Goal: Information Seeking & Learning: Learn about a topic

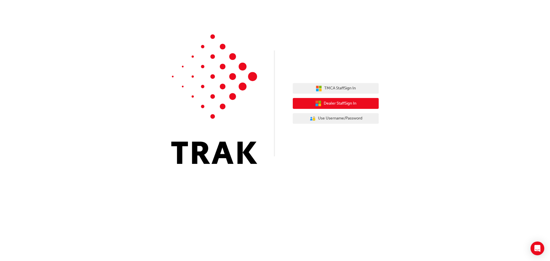
click at [334, 106] on span "Dealer Staff Sign In" at bounding box center [339, 103] width 33 height 7
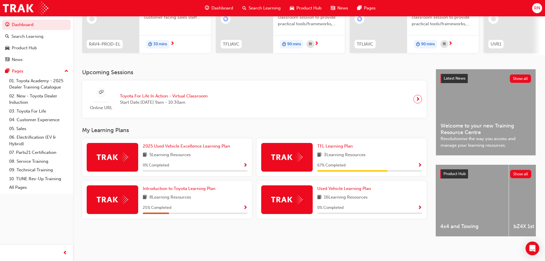
scroll to position [81, 0]
click at [349, 187] on span "Used Vehicle Learning Plan" at bounding box center [344, 188] width 54 height 5
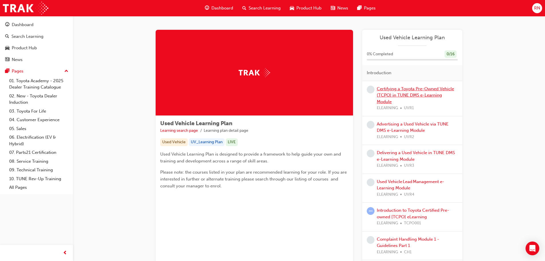
click at [400, 91] on link "Certifying a Toyota Pre-Owned Vehicle (TCPO) in TUNE DMS e-Learning Module" at bounding box center [415, 95] width 77 height 18
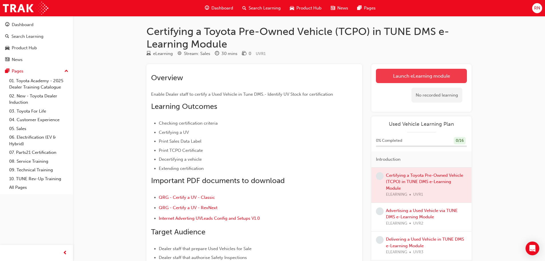
click at [423, 75] on link "Launch eLearning module" at bounding box center [421, 76] width 91 height 14
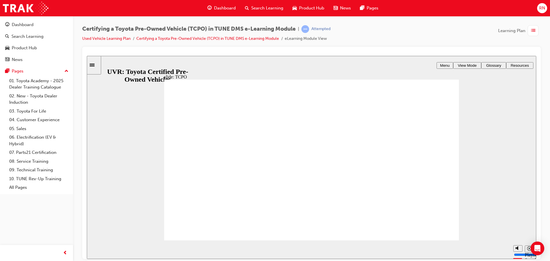
drag, startPoint x: 385, startPoint y: 207, endPoint x: 382, endPoint y: 205, distance: 3.8
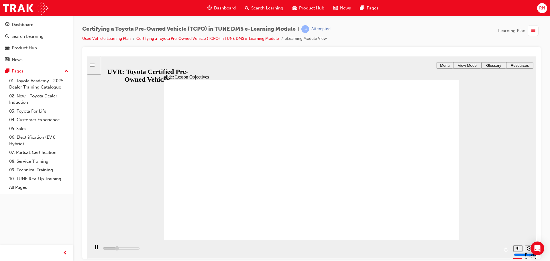
type input "0"
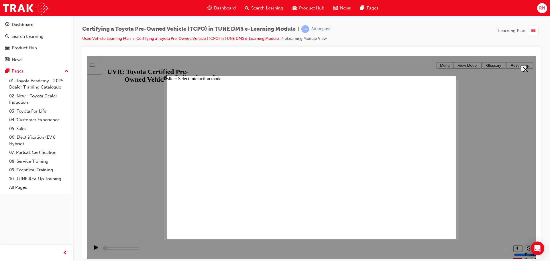
radio input "false"
radio input "true"
type input "200"
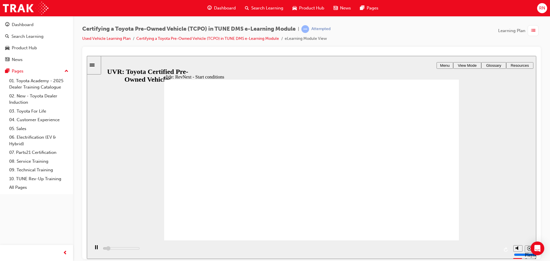
click at [94, 249] on icon "play/pause" at bounding box center [96, 247] width 4 height 4
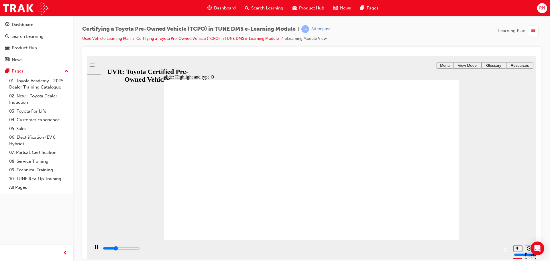
click at [94, 247] on icon "play/pause" at bounding box center [96, 247] width 4 height 5
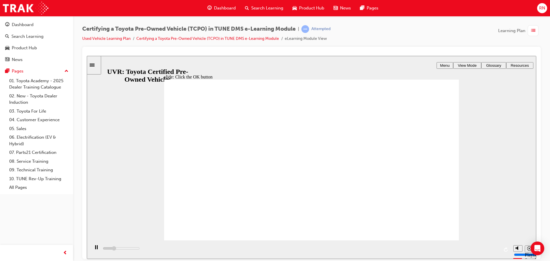
drag, startPoint x: 238, startPoint y: 189, endPoint x: 262, endPoint y: 187, distance: 24.2
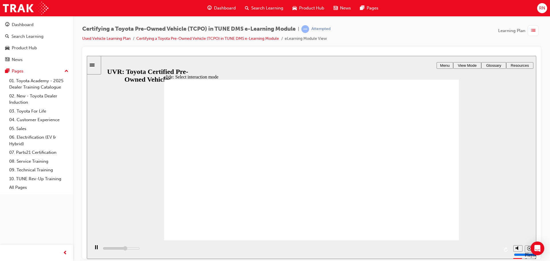
type input "9000"
radio input "true"
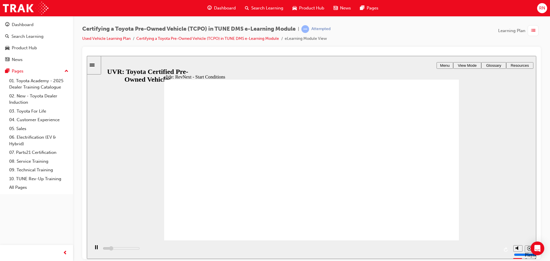
drag, startPoint x: 408, startPoint y: 164, endPoint x: 407, endPoint y: 174, distance: 10.6
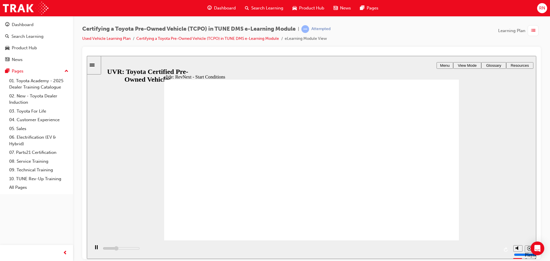
drag, startPoint x: 407, startPoint y: 175, endPoint x: 405, endPoint y: 200, distance: 25.0
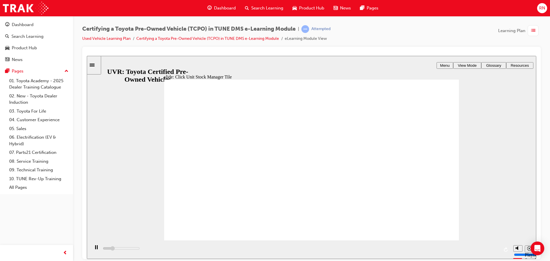
drag, startPoint x: 183, startPoint y: 109, endPoint x: 186, endPoint y: 118, distance: 9.5
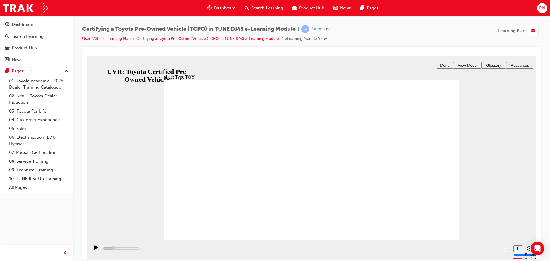
click at [91, 248] on div "play/pause" at bounding box center [96, 250] width 10 height 10
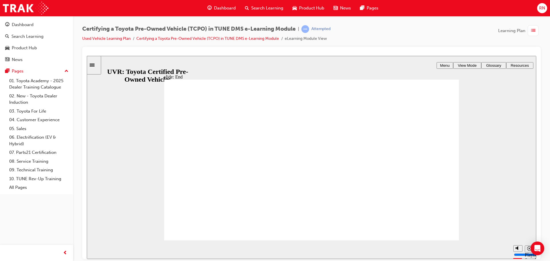
type input "20200"
